Goal: Check status: Check status

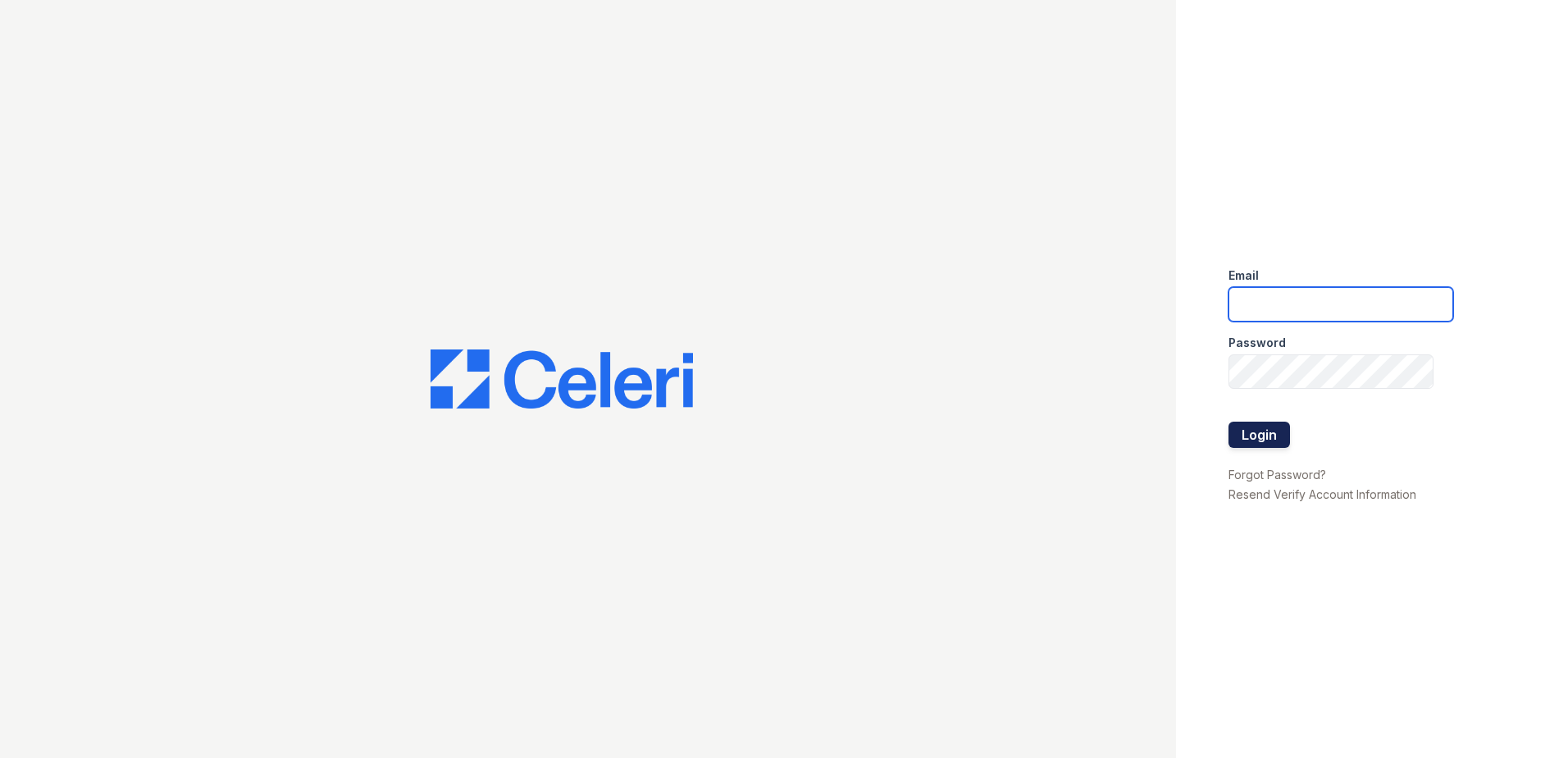
type input "[EMAIL_ADDRESS][DOMAIN_NAME]"
click at [1231, 440] on button "Login" at bounding box center [1259, 434] width 62 height 26
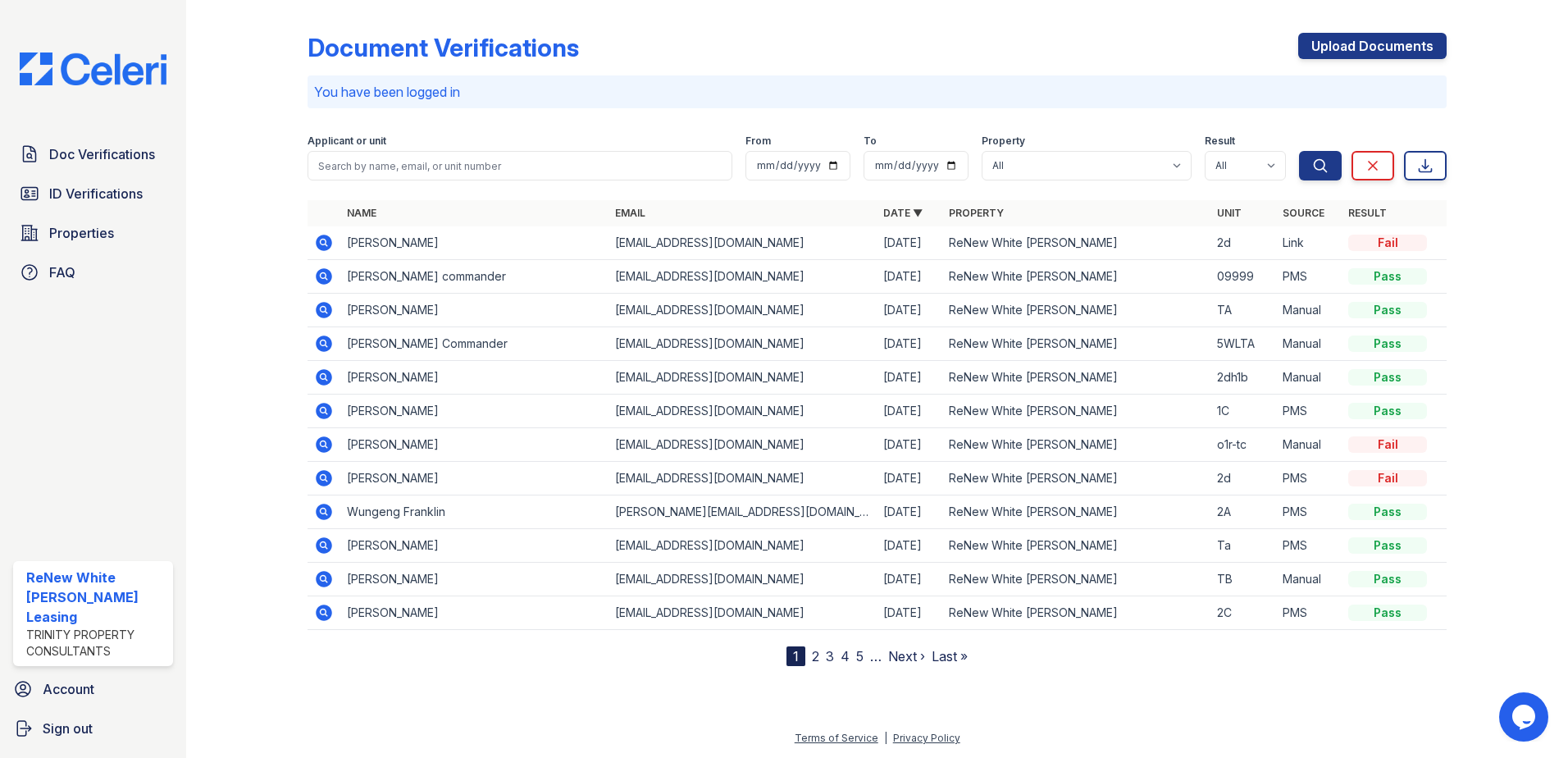
click at [321, 277] on icon at bounding box center [324, 276] width 20 height 20
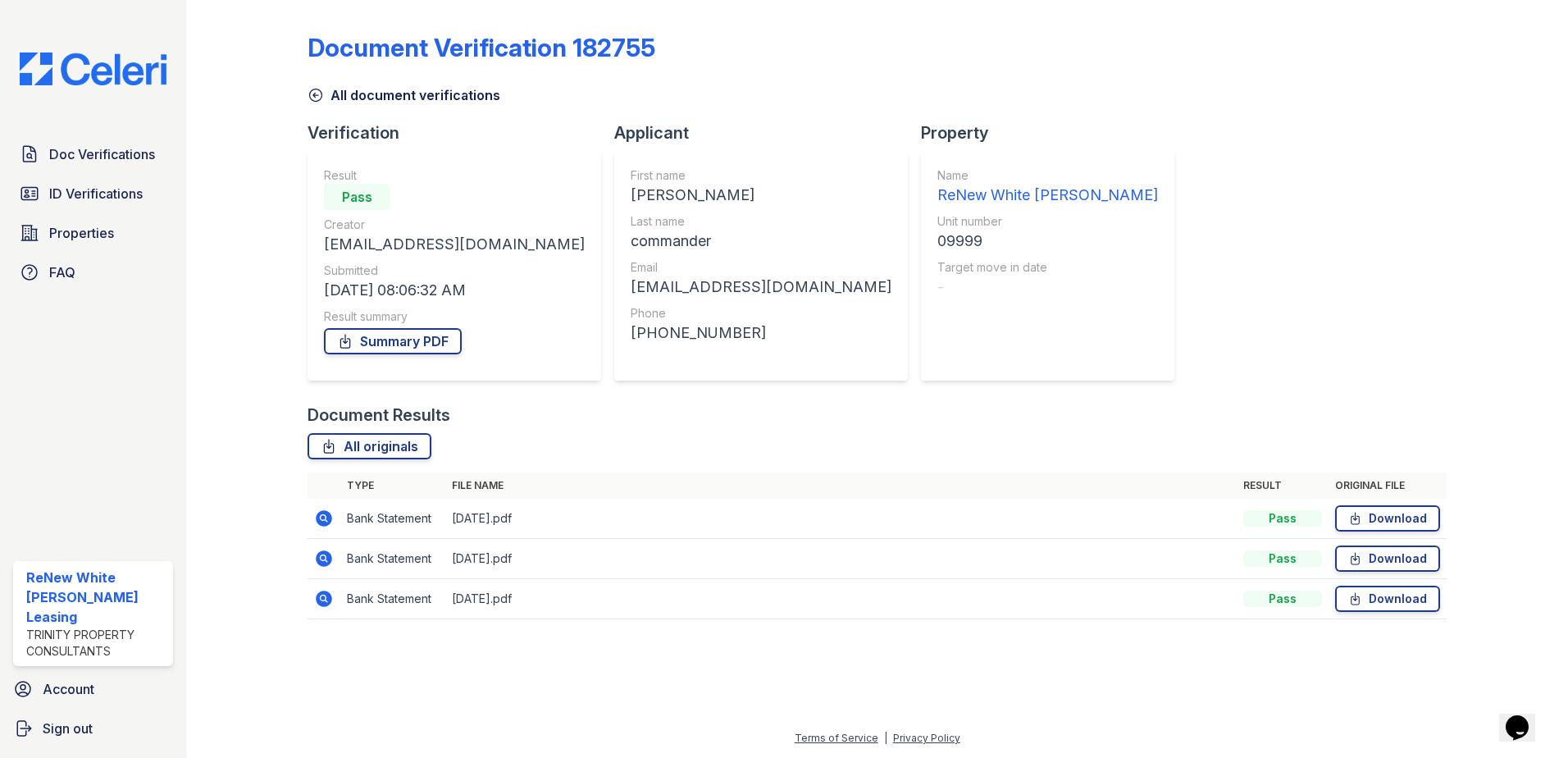
click at [324, 521] on icon at bounding box center [324, 518] width 17 height 17
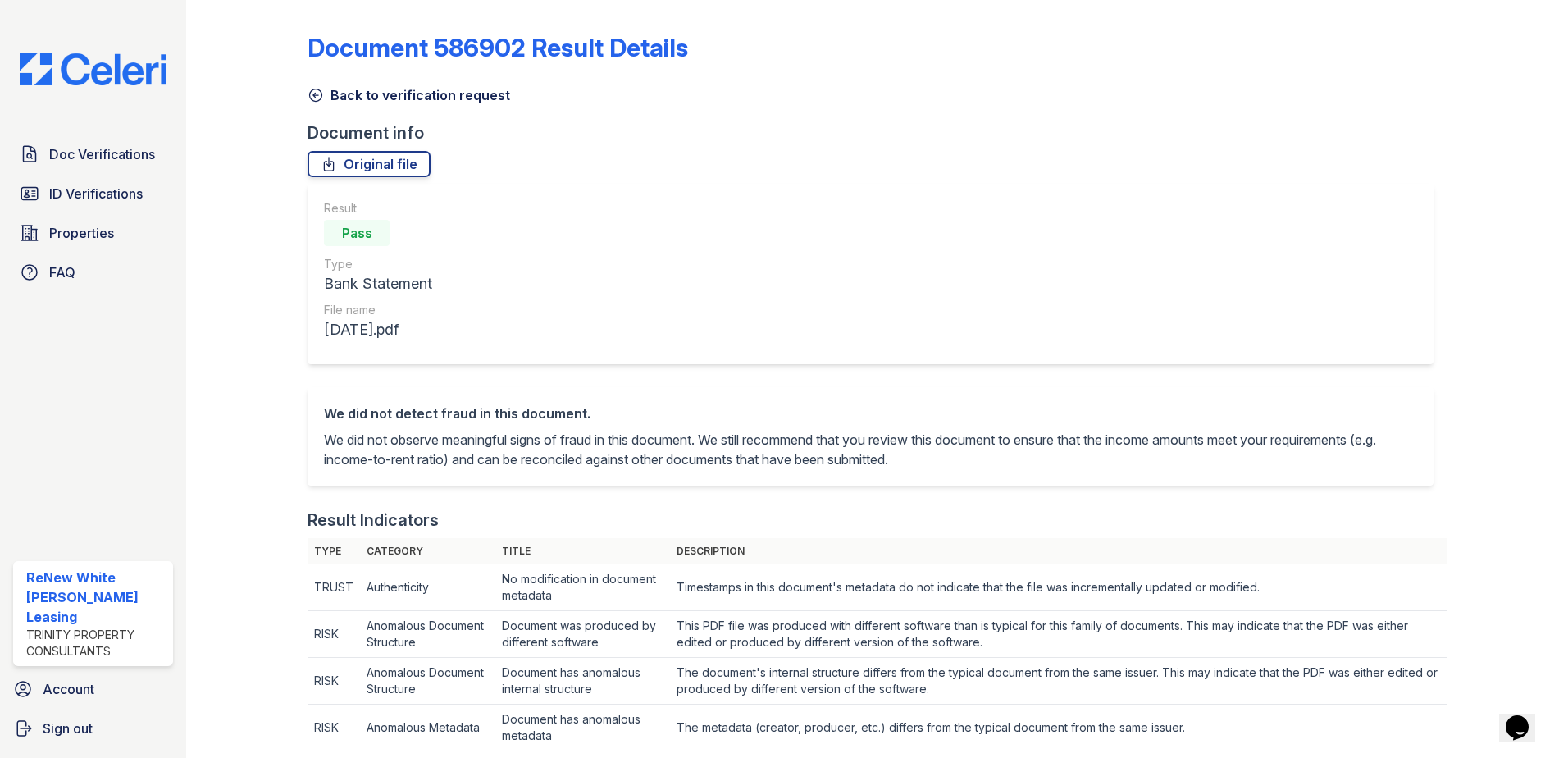
click at [317, 82] on div "Back to verification request" at bounding box center [876, 89] width 1139 height 29
click at [322, 89] on icon at bounding box center [315, 95] width 17 height 17
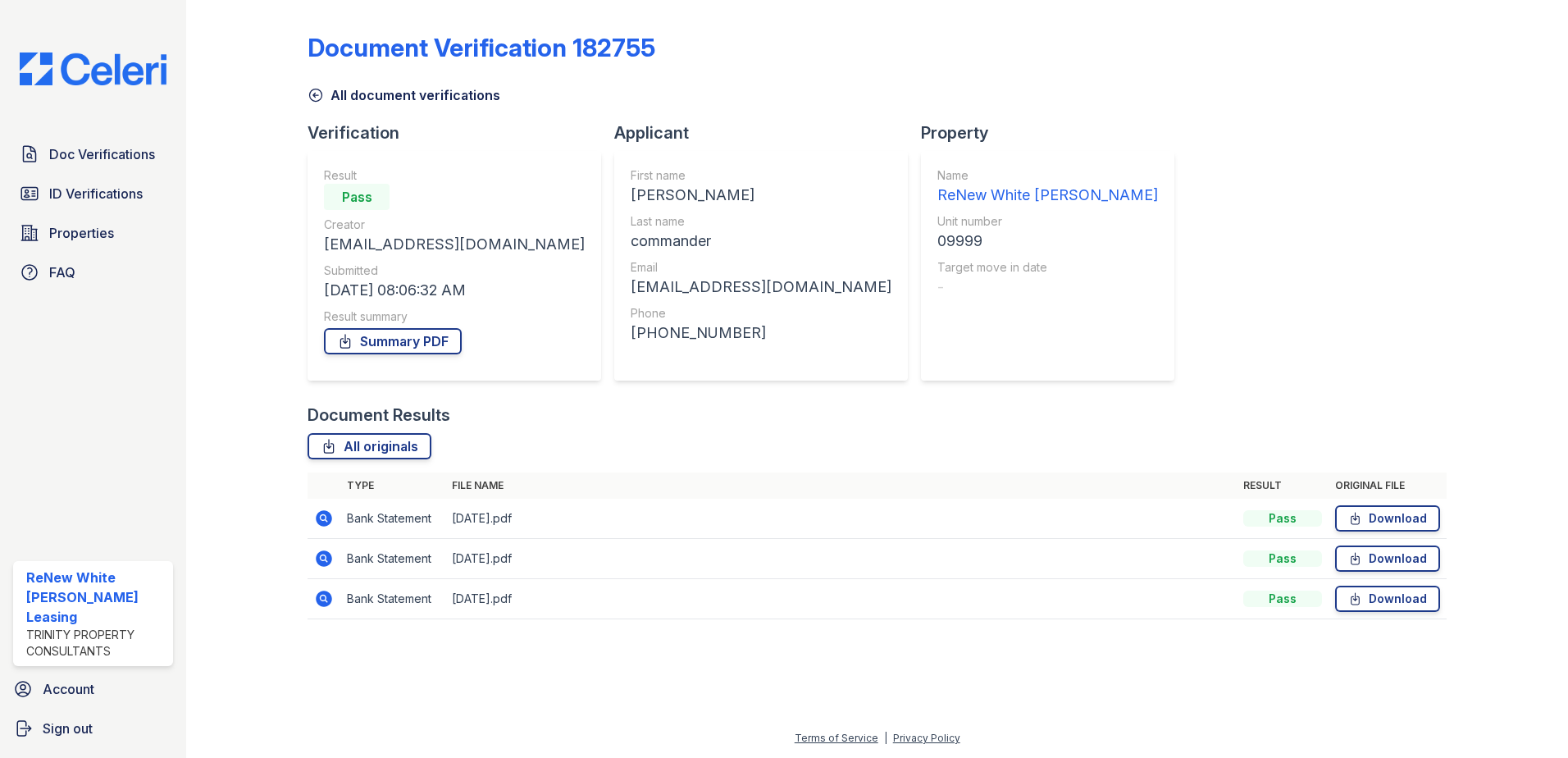
click at [325, 521] on icon at bounding box center [324, 518] width 17 height 17
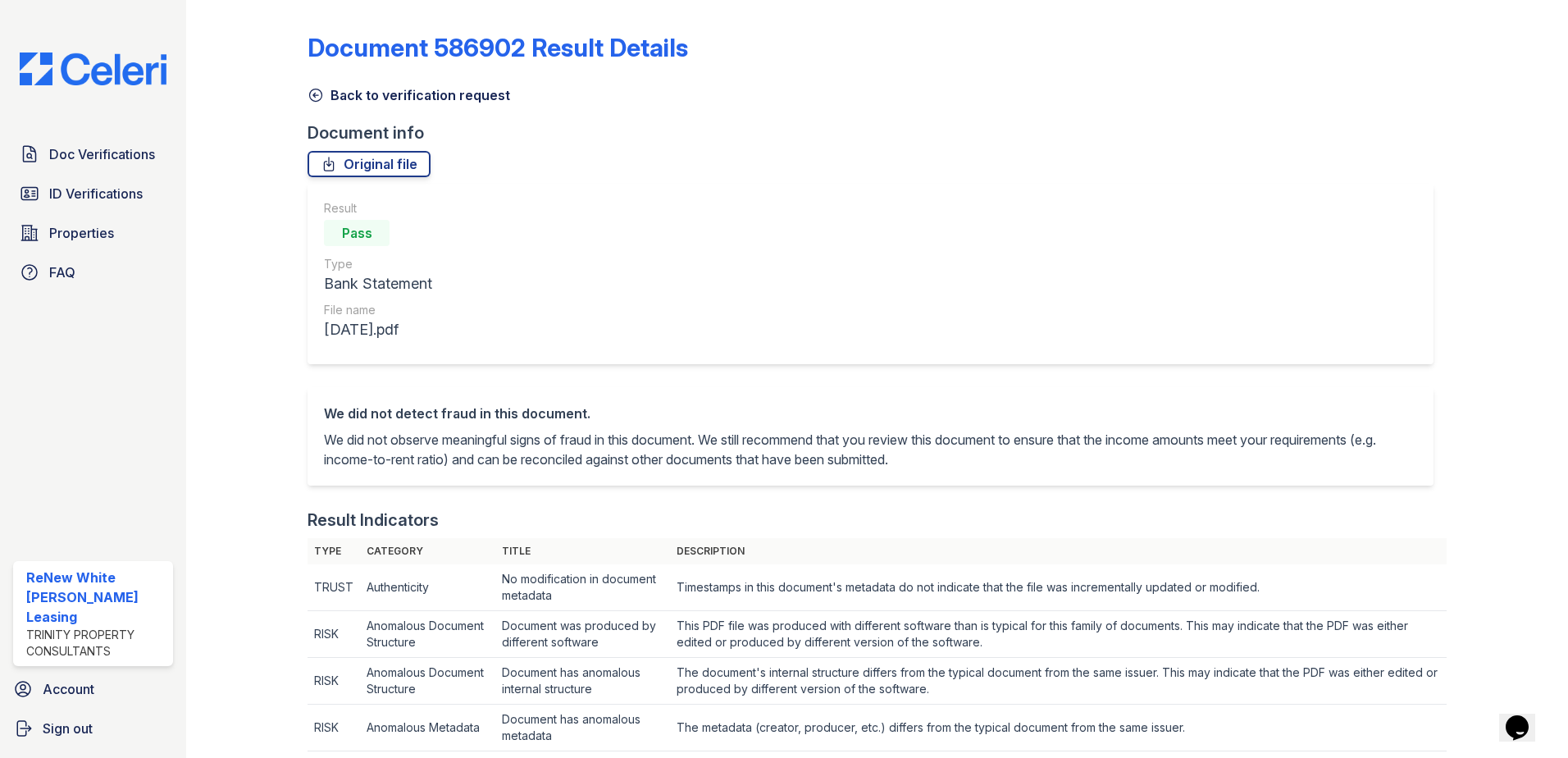
click at [370, 169] on link "Original file" at bounding box center [368, 164] width 123 height 26
click at [98, 205] on link "ID Verifications" at bounding box center [93, 193] width 160 height 33
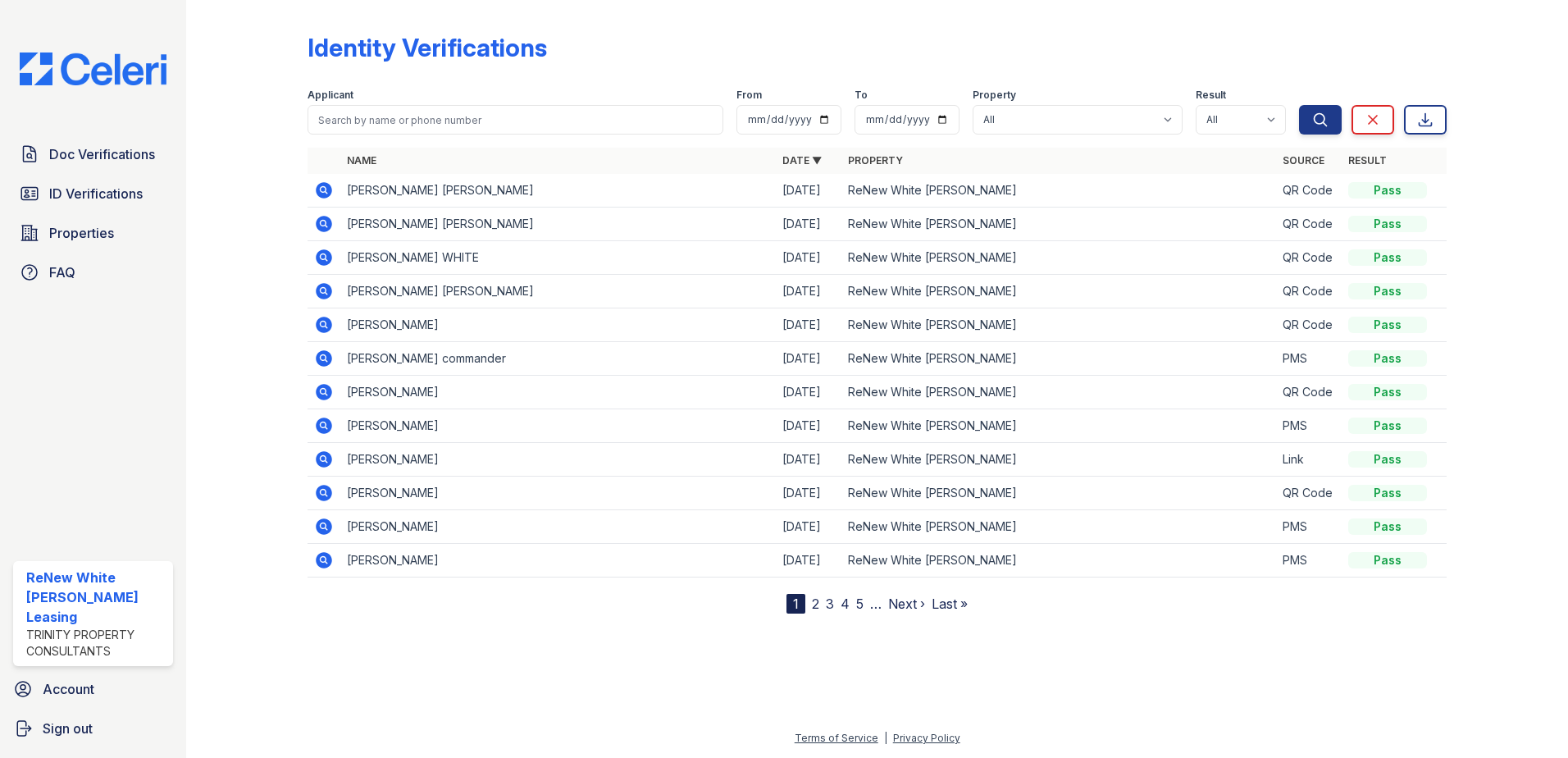
click at [111, 136] on div "Doc Verifications ID Verifications Properties FAQ ReNew White Marsh Leasing Tri…" at bounding box center [93, 379] width 186 height 758
click at [113, 150] on span "Doc Verifications" at bounding box center [102, 154] width 106 height 20
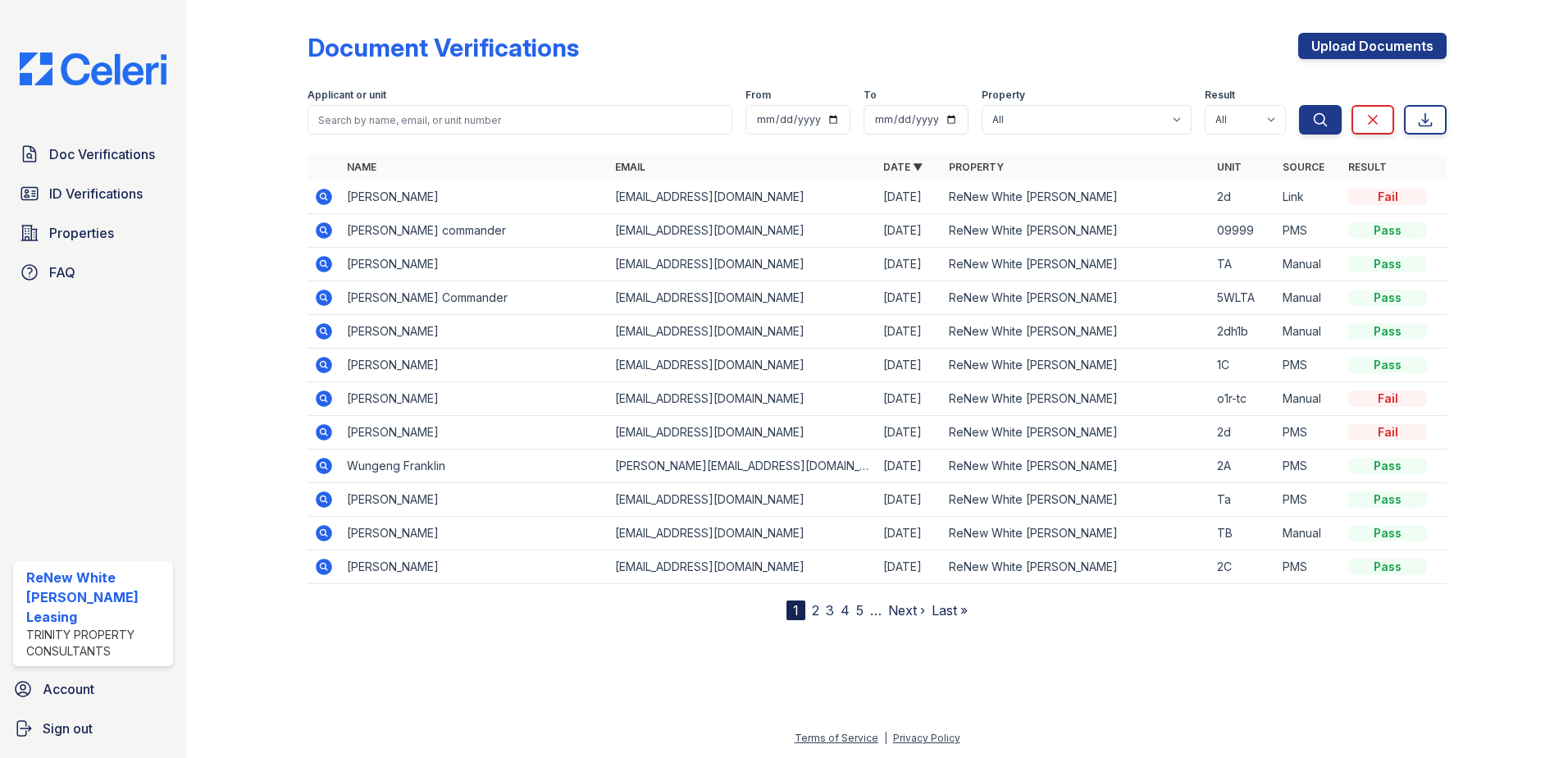
click at [320, 204] on icon at bounding box center [324, 197] width 17 height 17
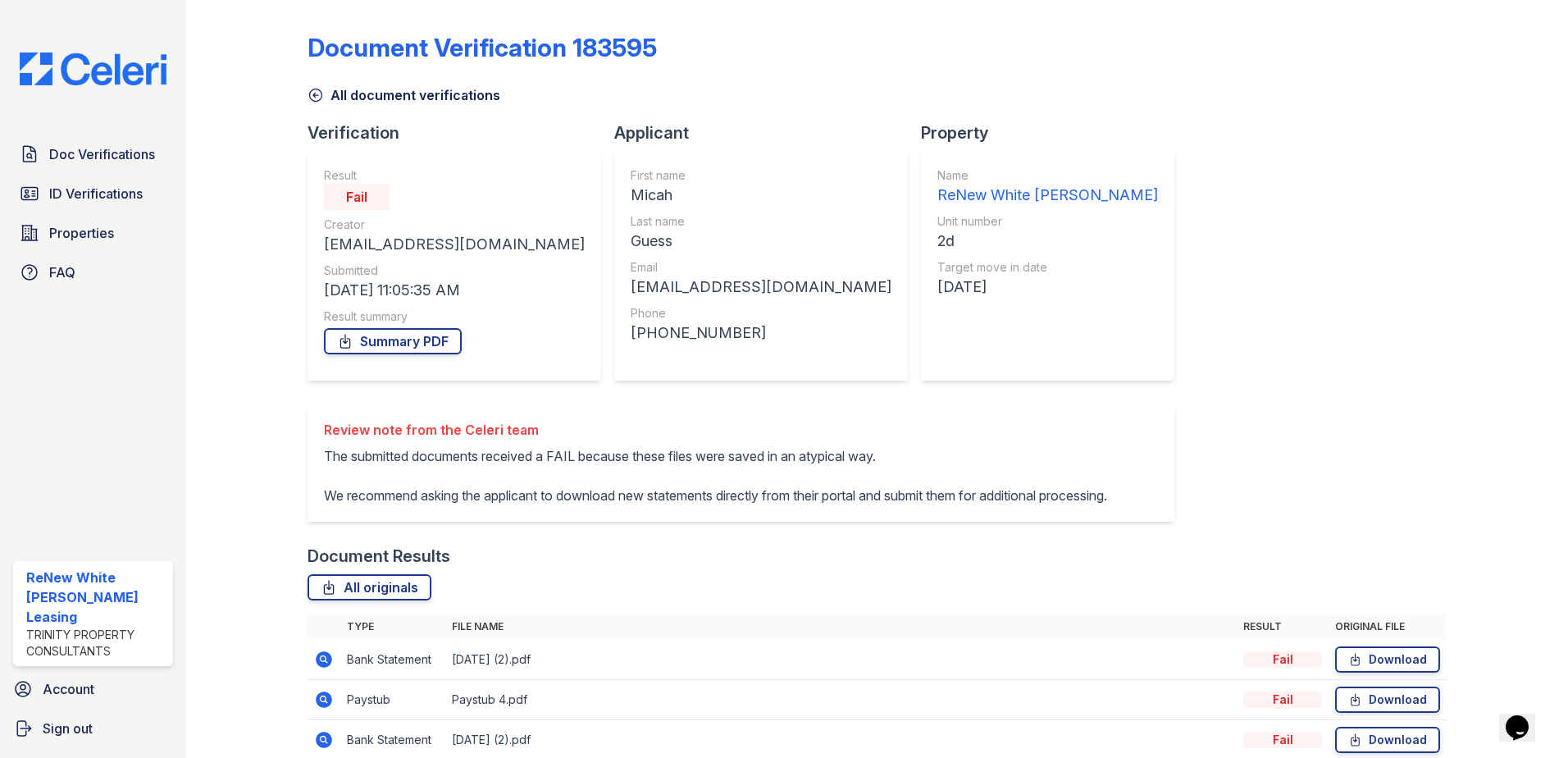
click at [1111, 329] on div "Document Verification 183595 All document verifications Verification Result Fai…" at bounding box center [876, 472] width 1139 height 931
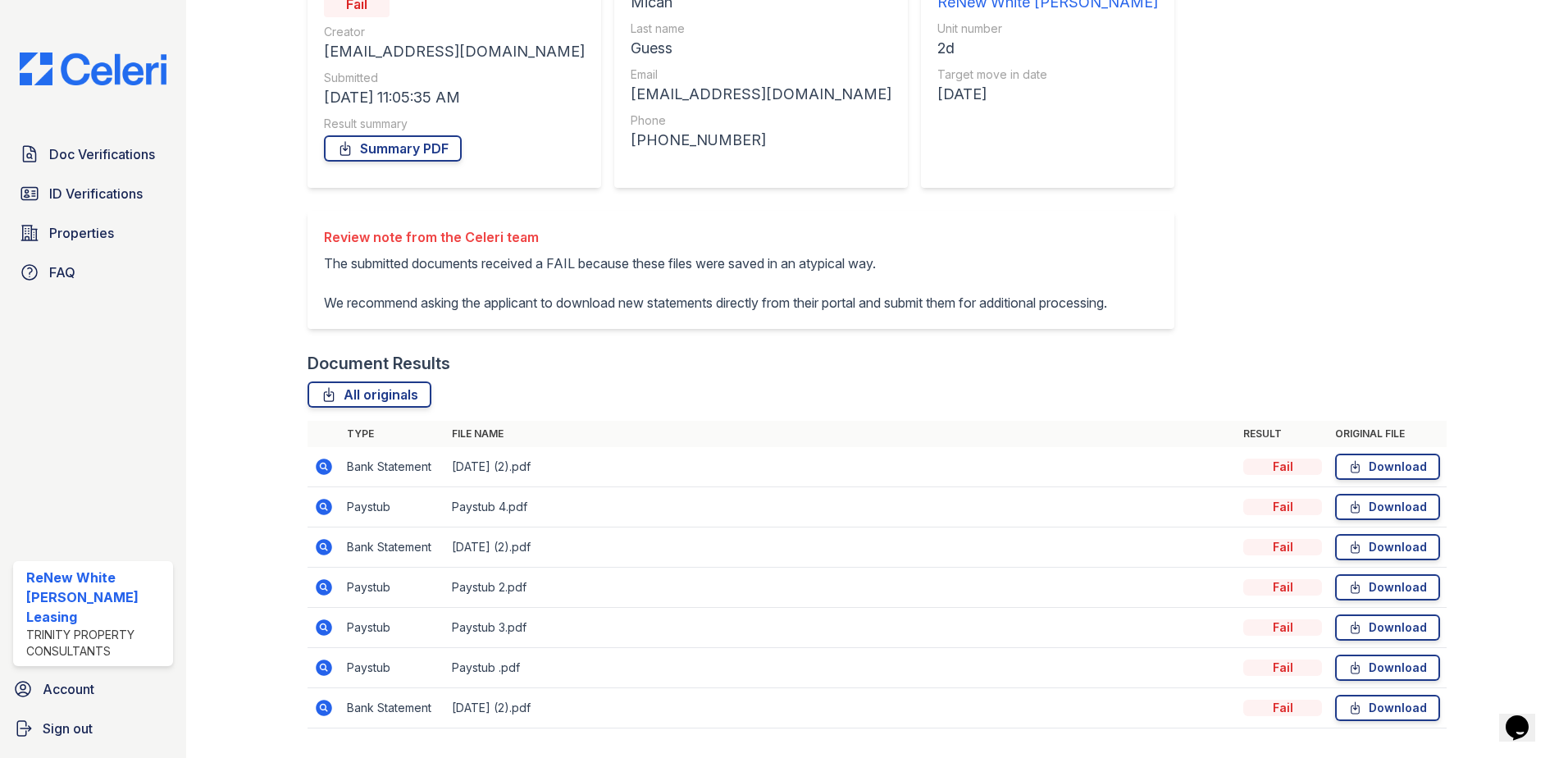
scroll to position [246, 0]
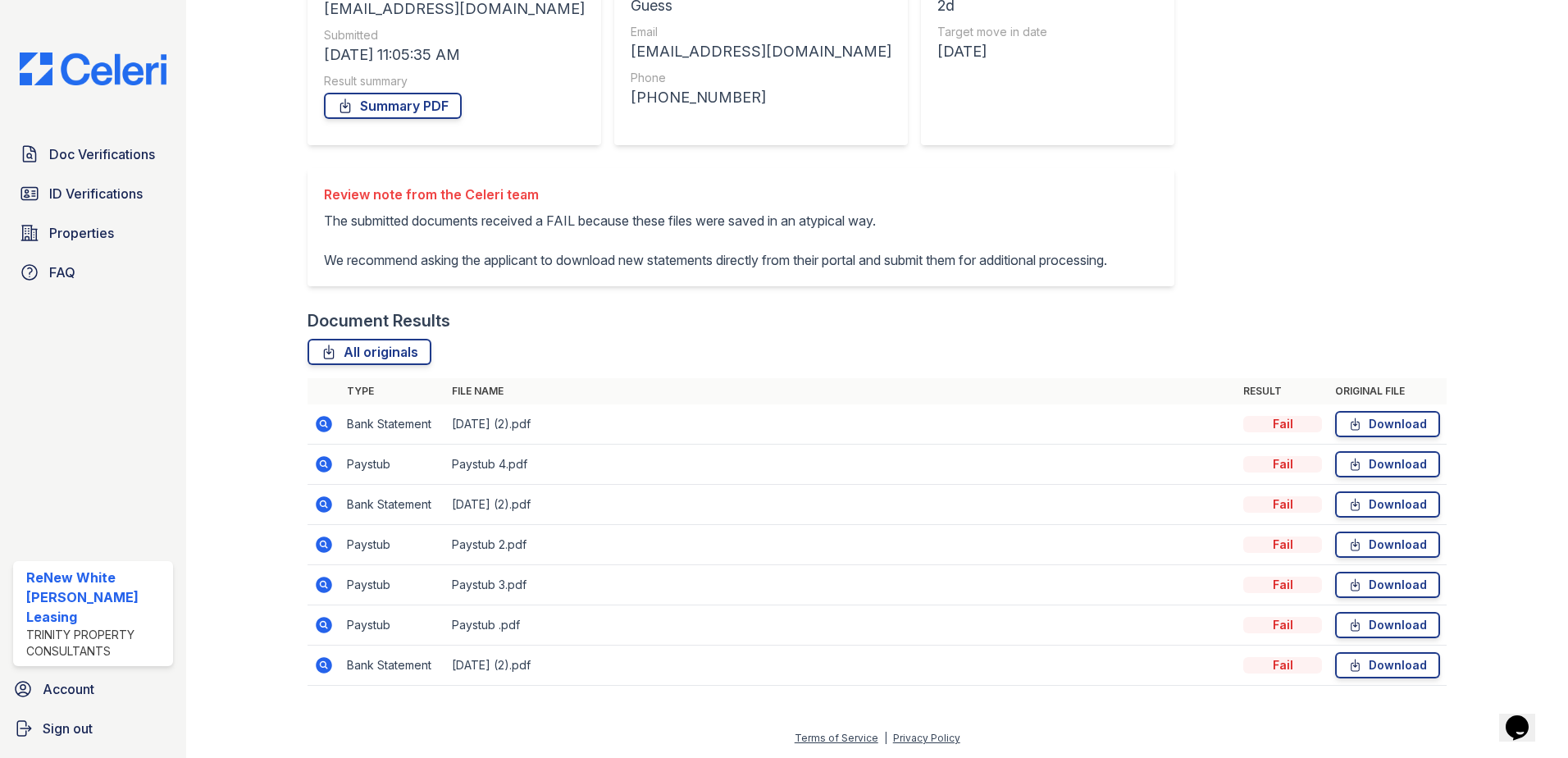
click at [325, 472] on icon at bounding box center [324, 464] width 17 height 17
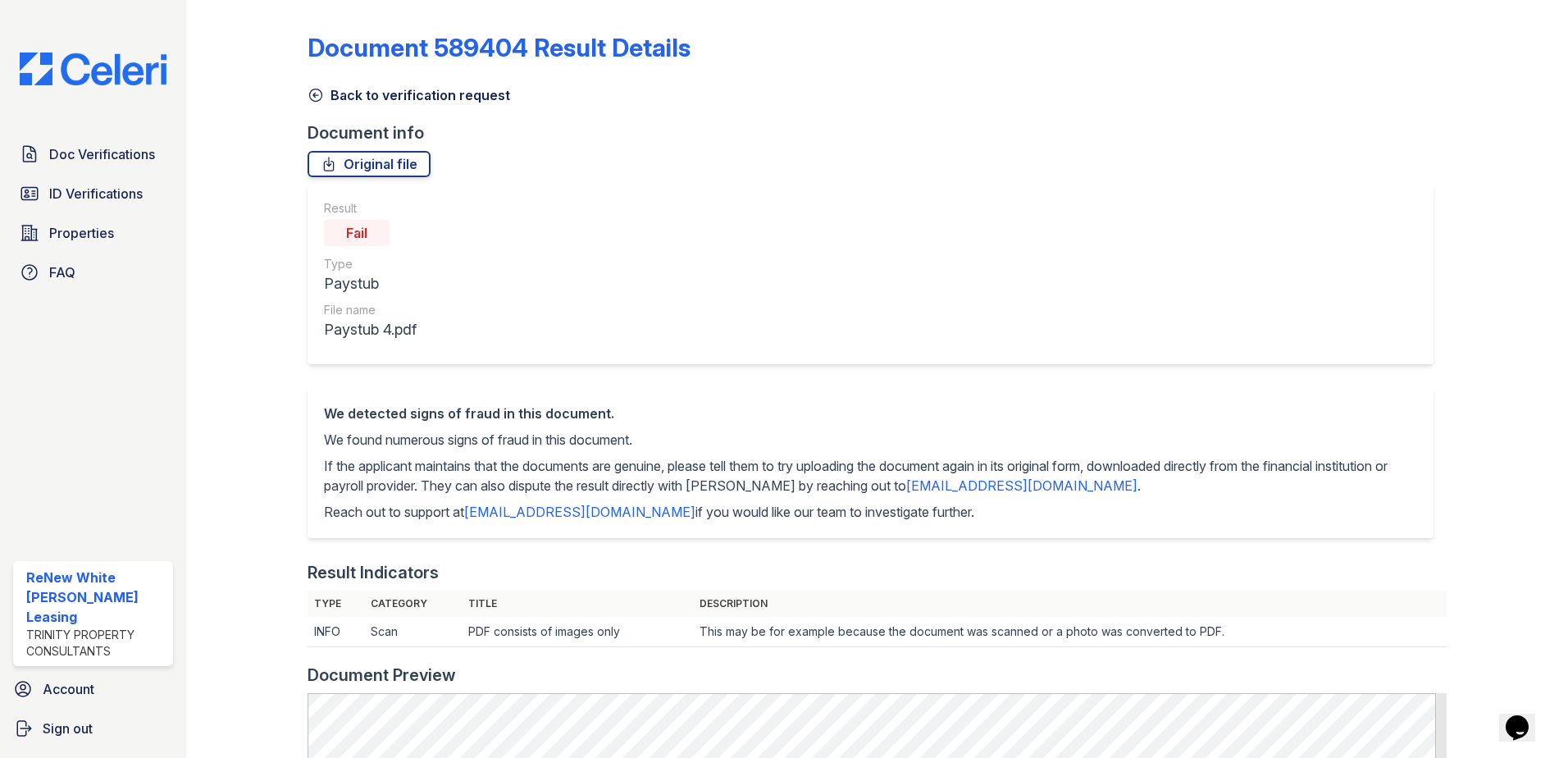
click at [389, 98] on link "Back to verification request" at bounding box center [408, 95] width 203 height 20
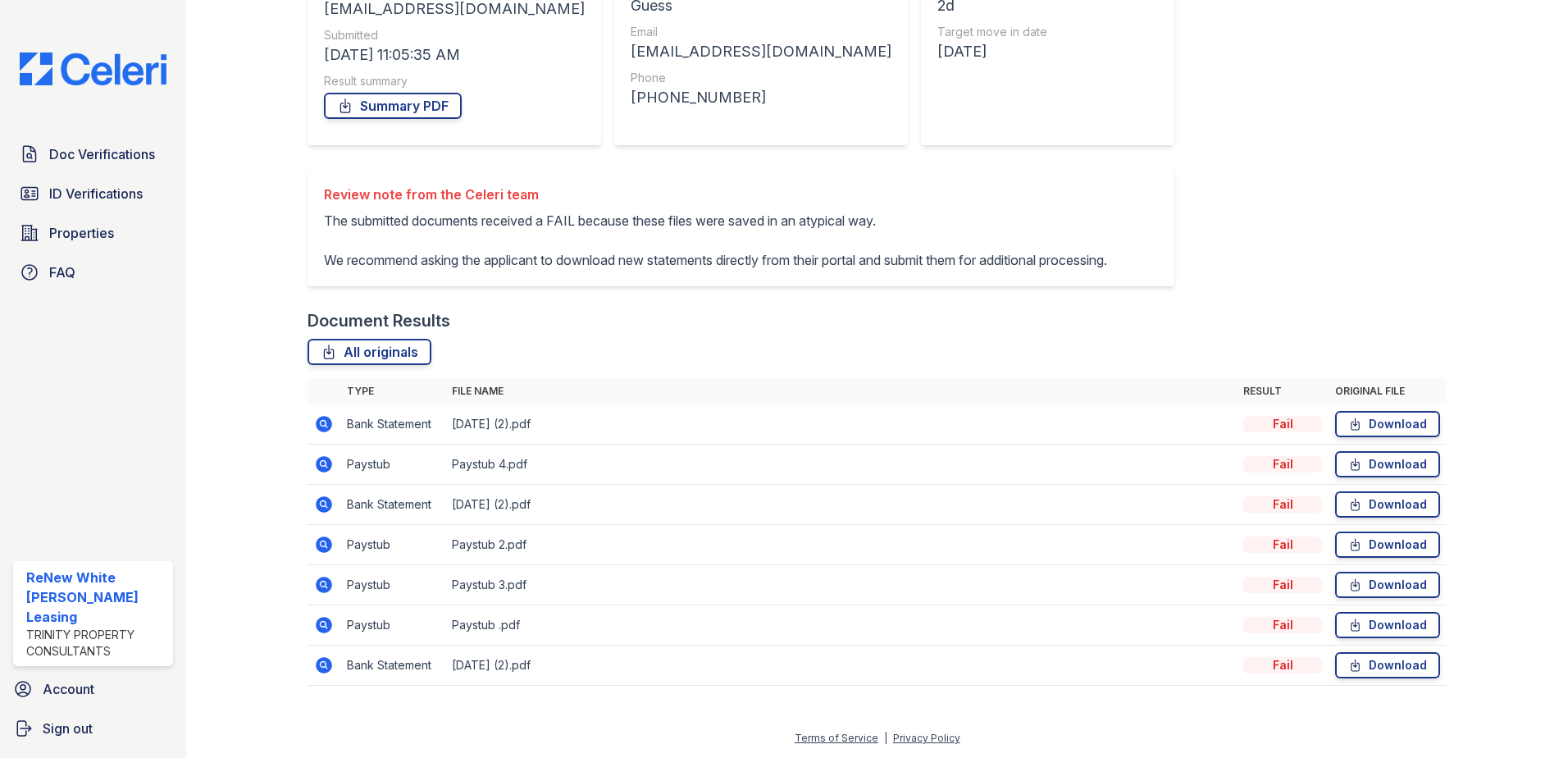
scroll to position [246, 0]
click at [324, 434] on icon at bounding box center [324, 424] width 20 height 20
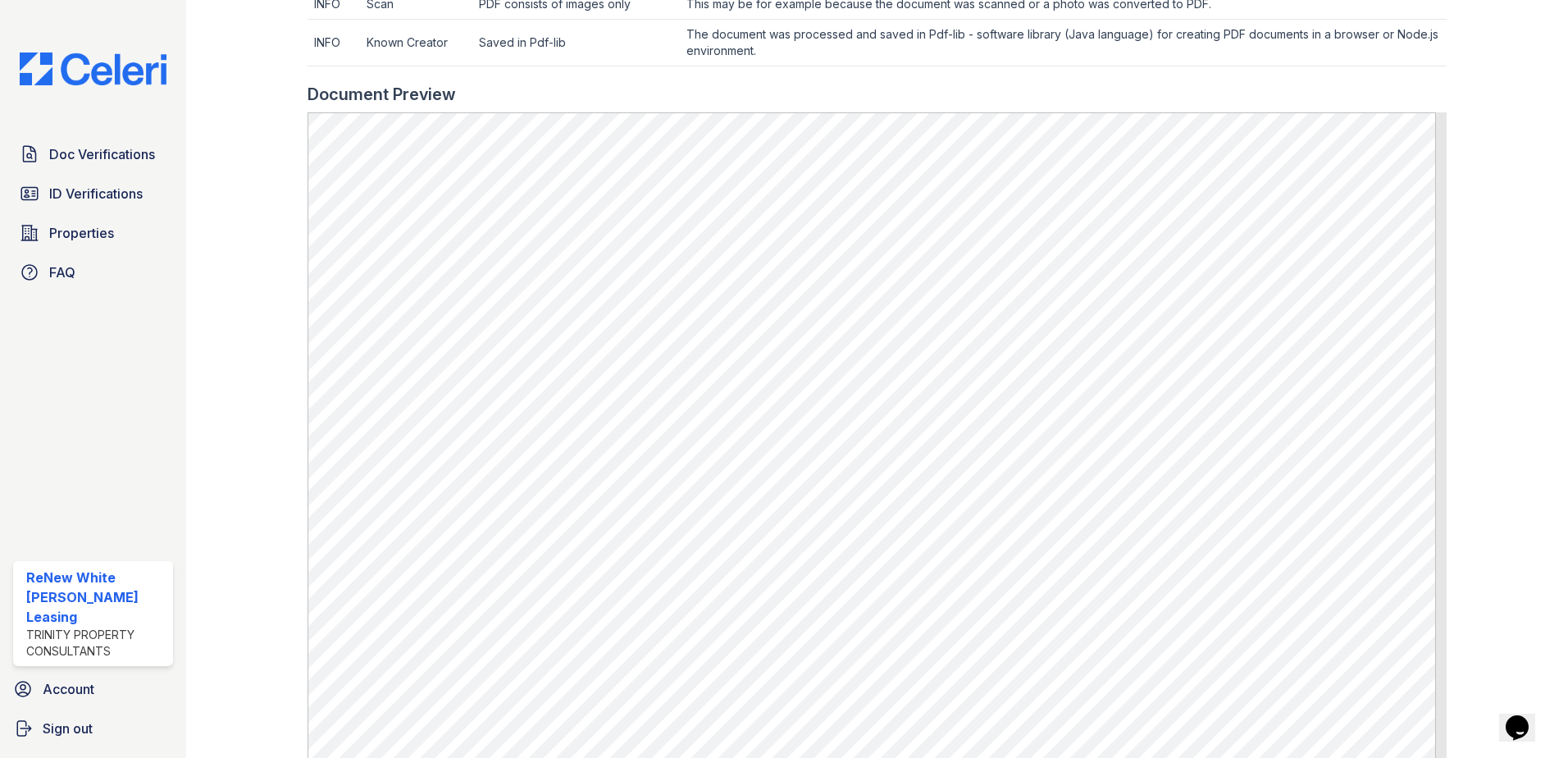
scroll to position [493, 0]
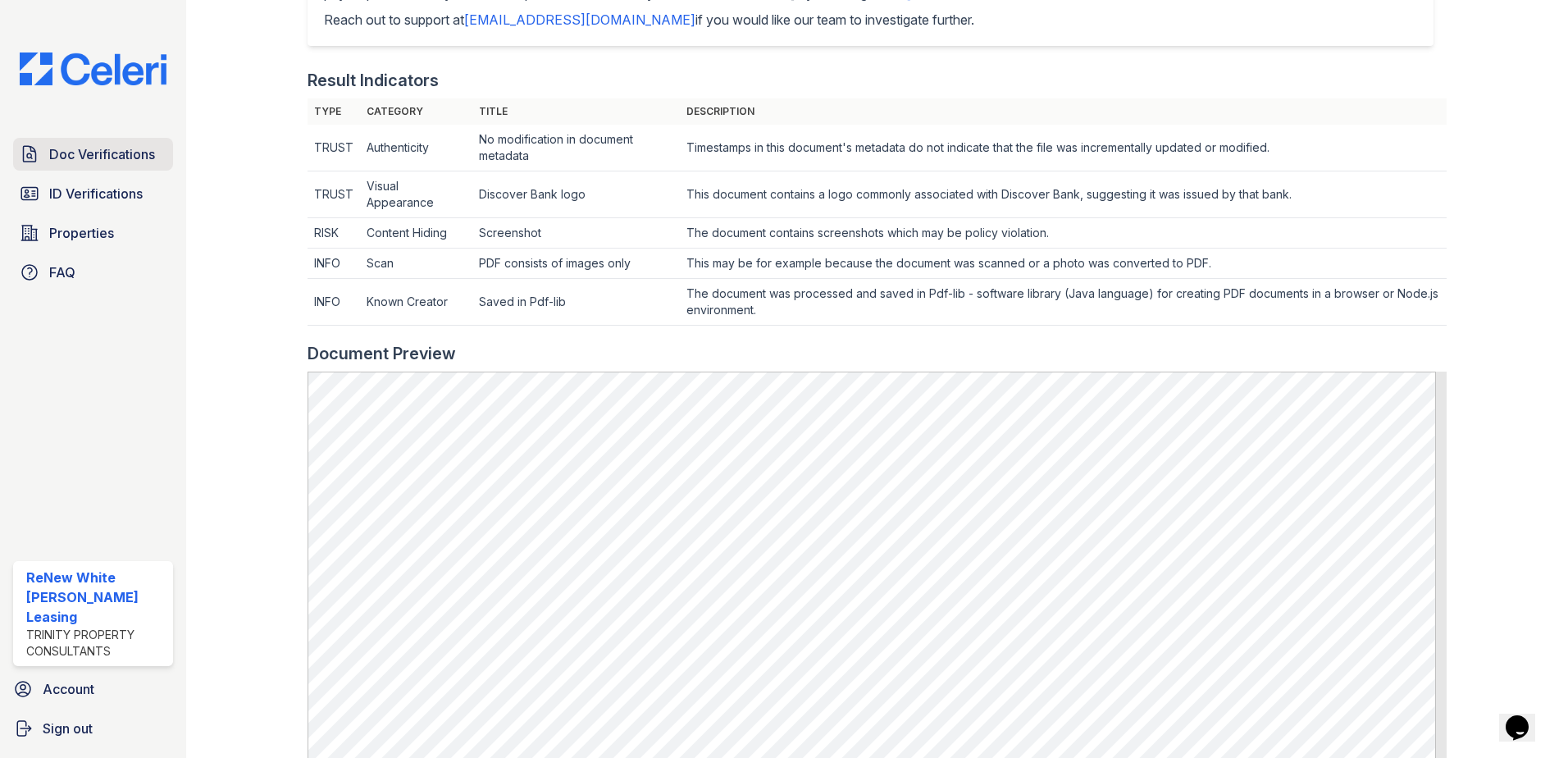
click at [48, 159] on link "Doc Verifications" at bounding box center [93, 154] width 160 height 33
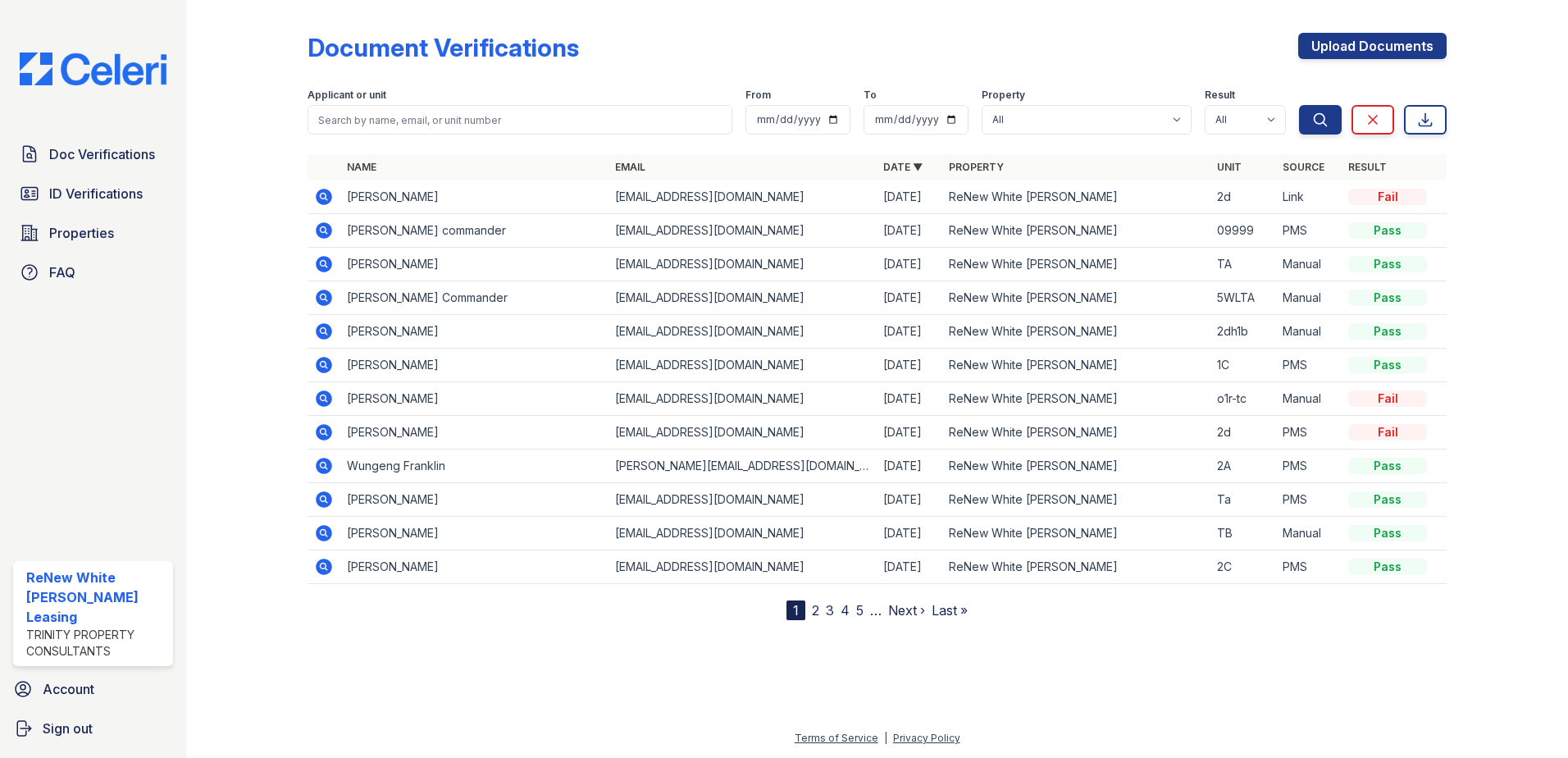
click at [325, 201] on icon at bounding box center [324, 197] width 17 height 17
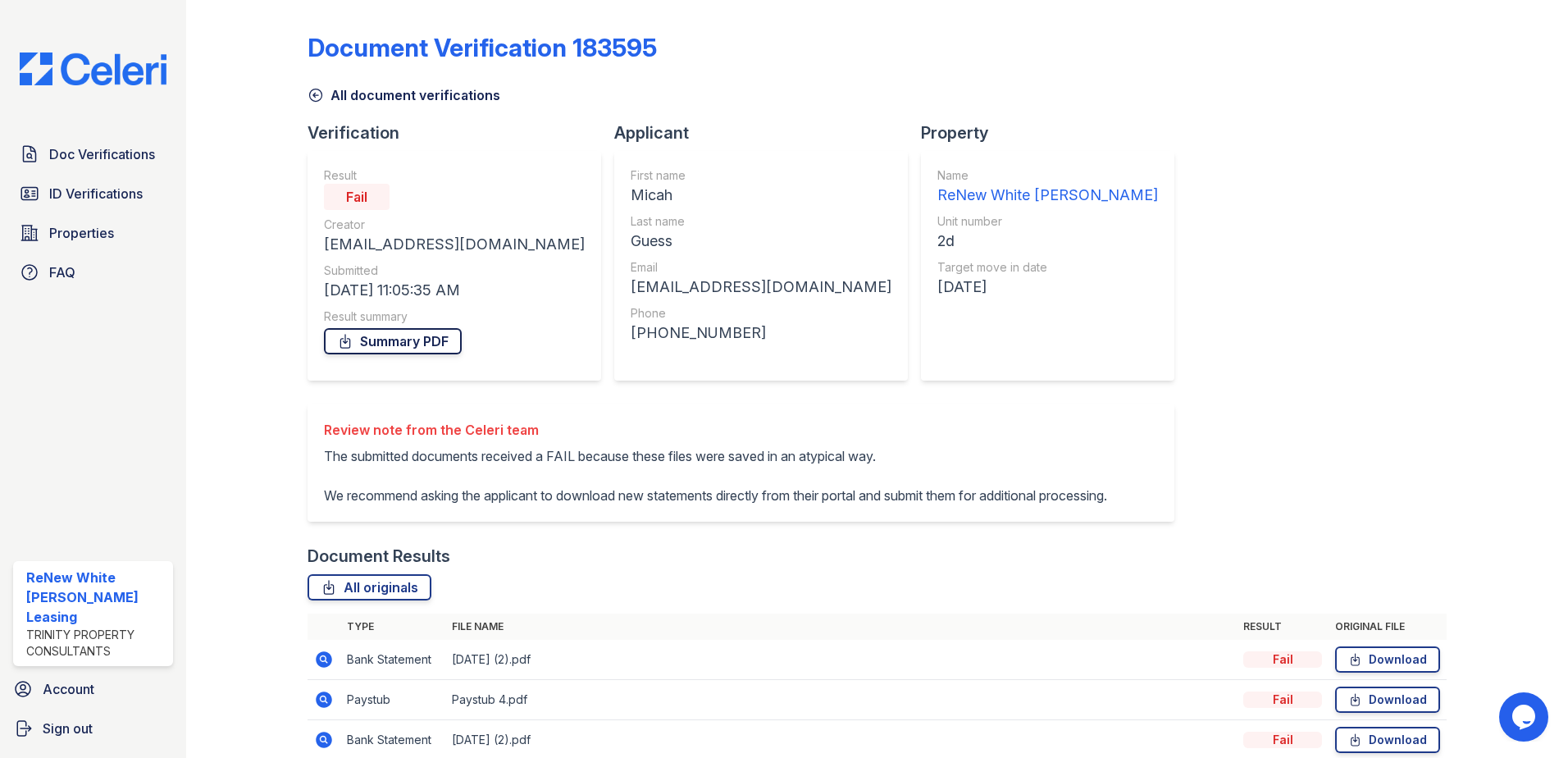
click at [416, 344] on link "Summary PDF" at bounding box center [392, 341] width 138 height 26
click at [423, 101] on link "All document verifications" at bounding box center [403, 95] width 193 height 20
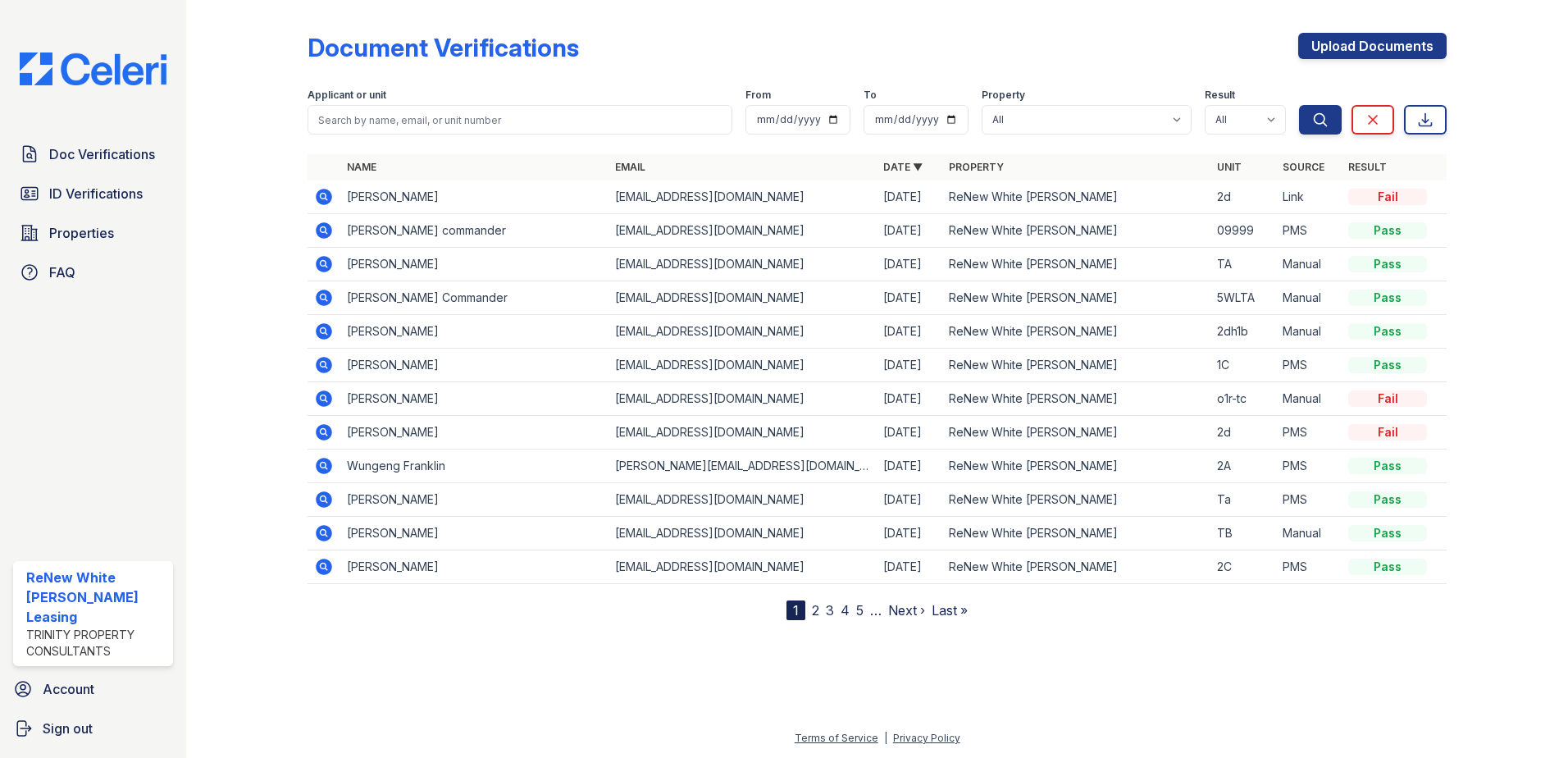
click at [318, 230] on icon at bounding box center [324, 230] width 17 height 17
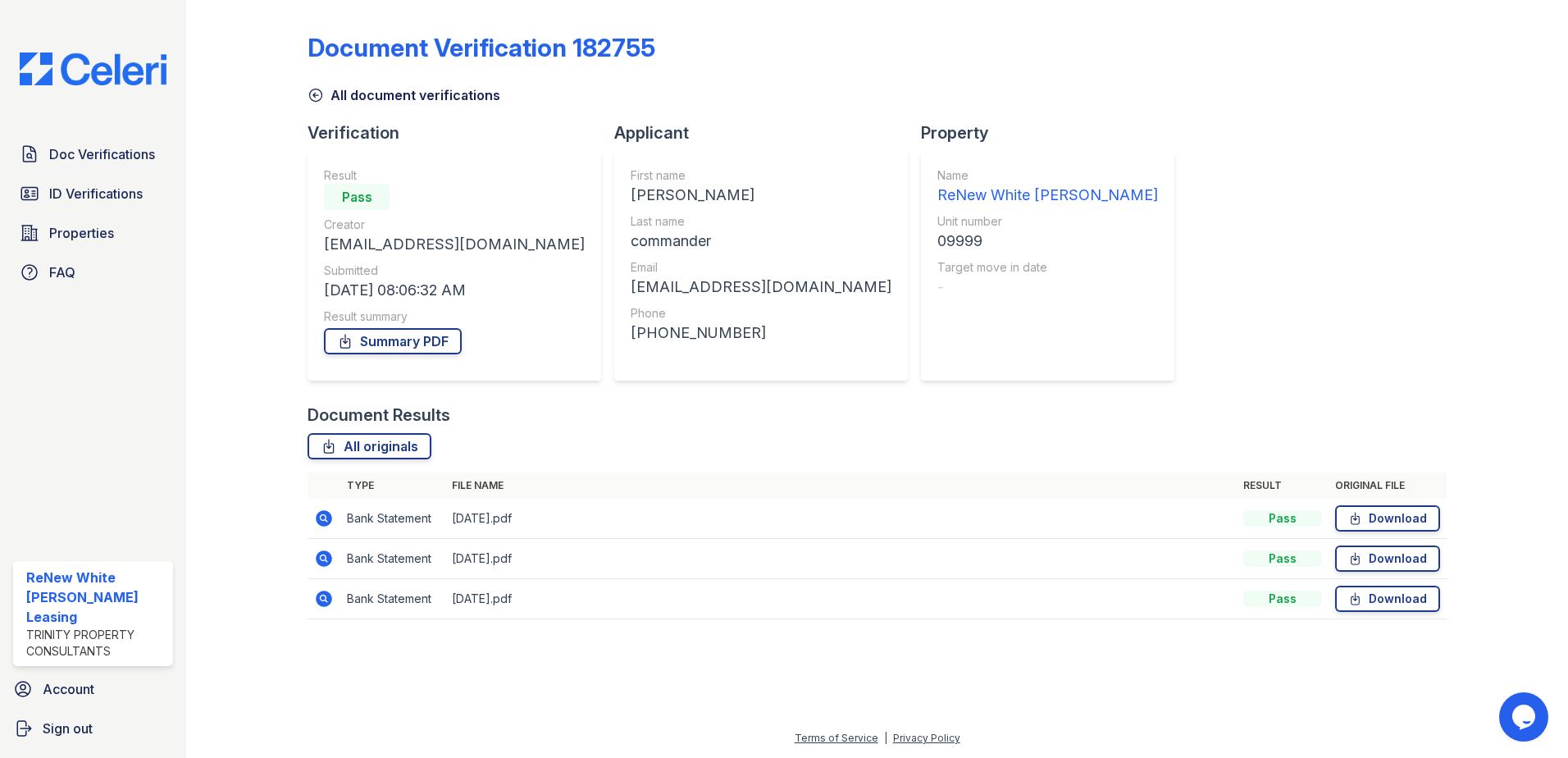
click at [323, 523] on icon at bounding box center [324, 518] width 17 height 17
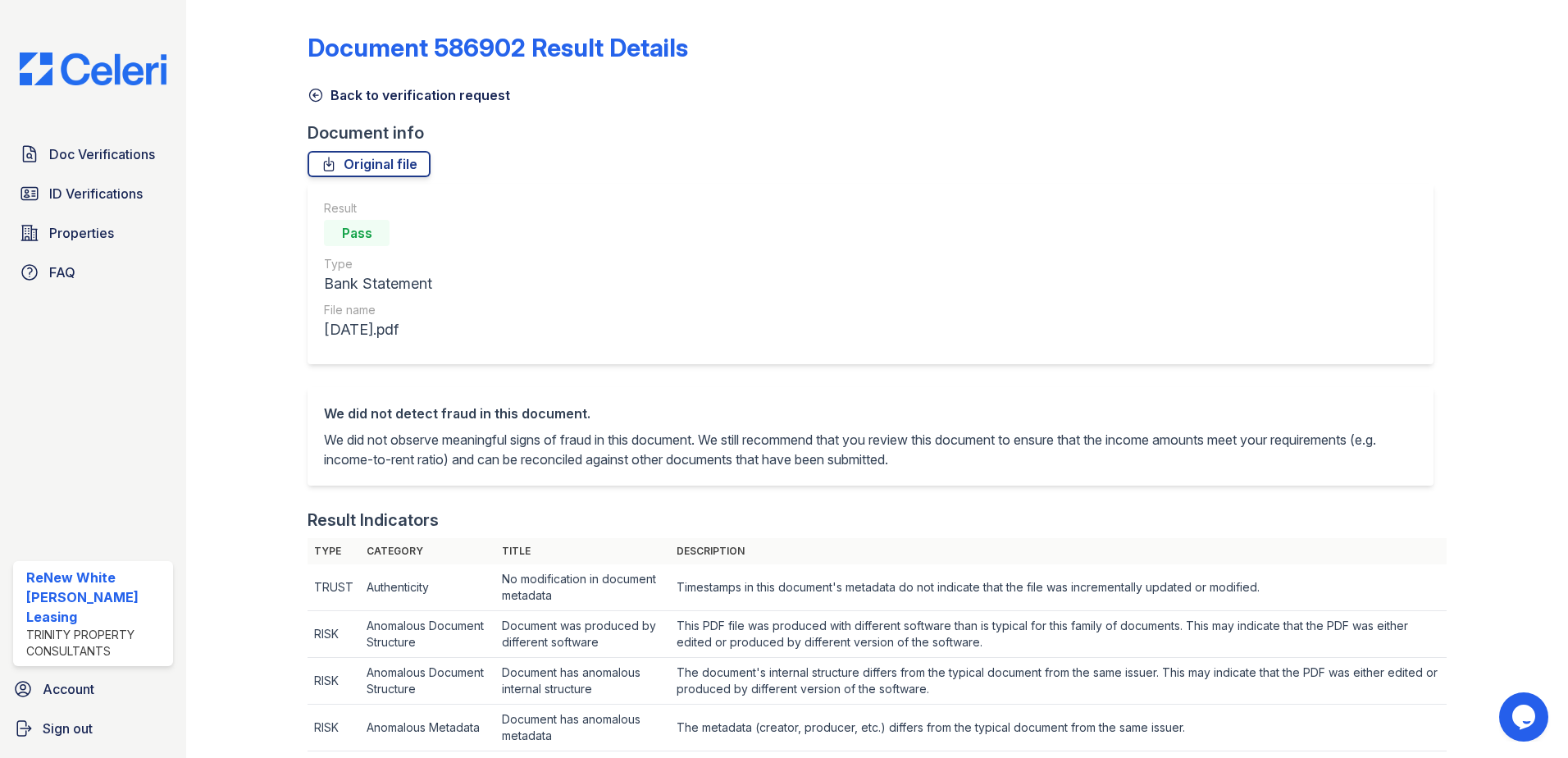
click at [371, 98] on link "Back to verification request" at bounding box center [408, 95] width 203 height 20
